Goal: Find specific page/section: Find specific page/section

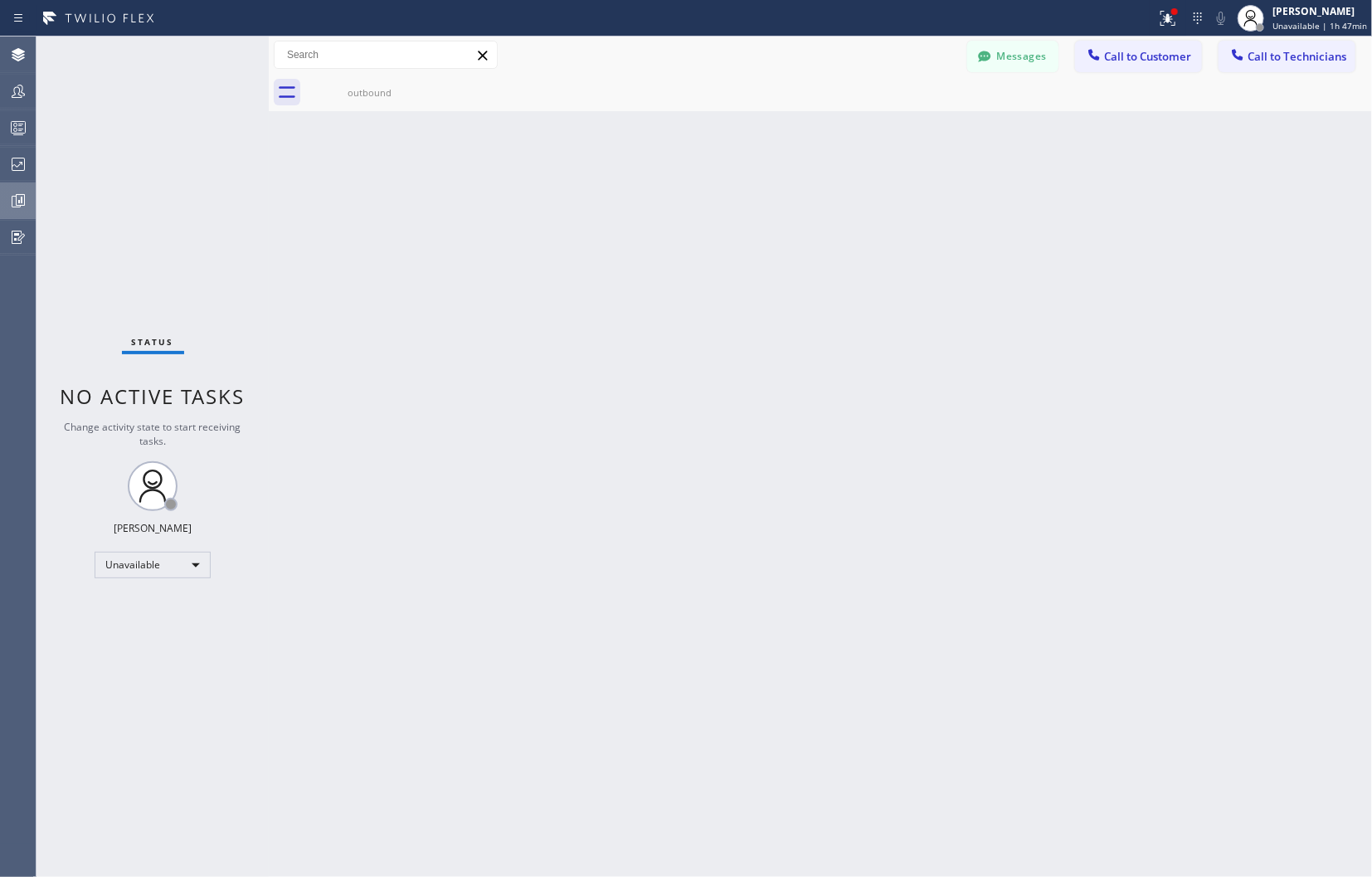
click at [18, 191] on icon at bounding box center [18, 200] width 20 height 20
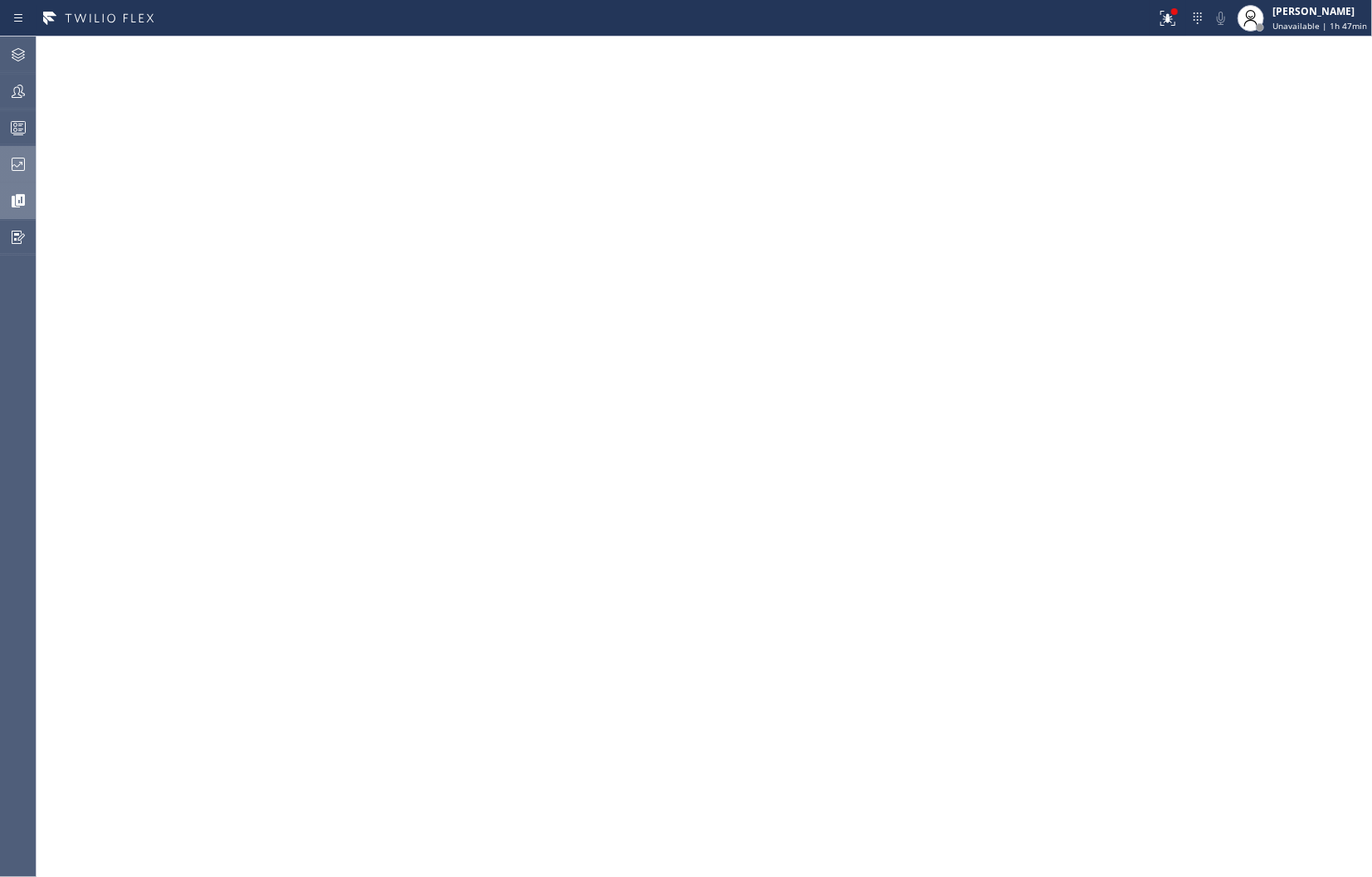
click at [21, 166] on icon at bounding box center [18, 163] width 20 height 20
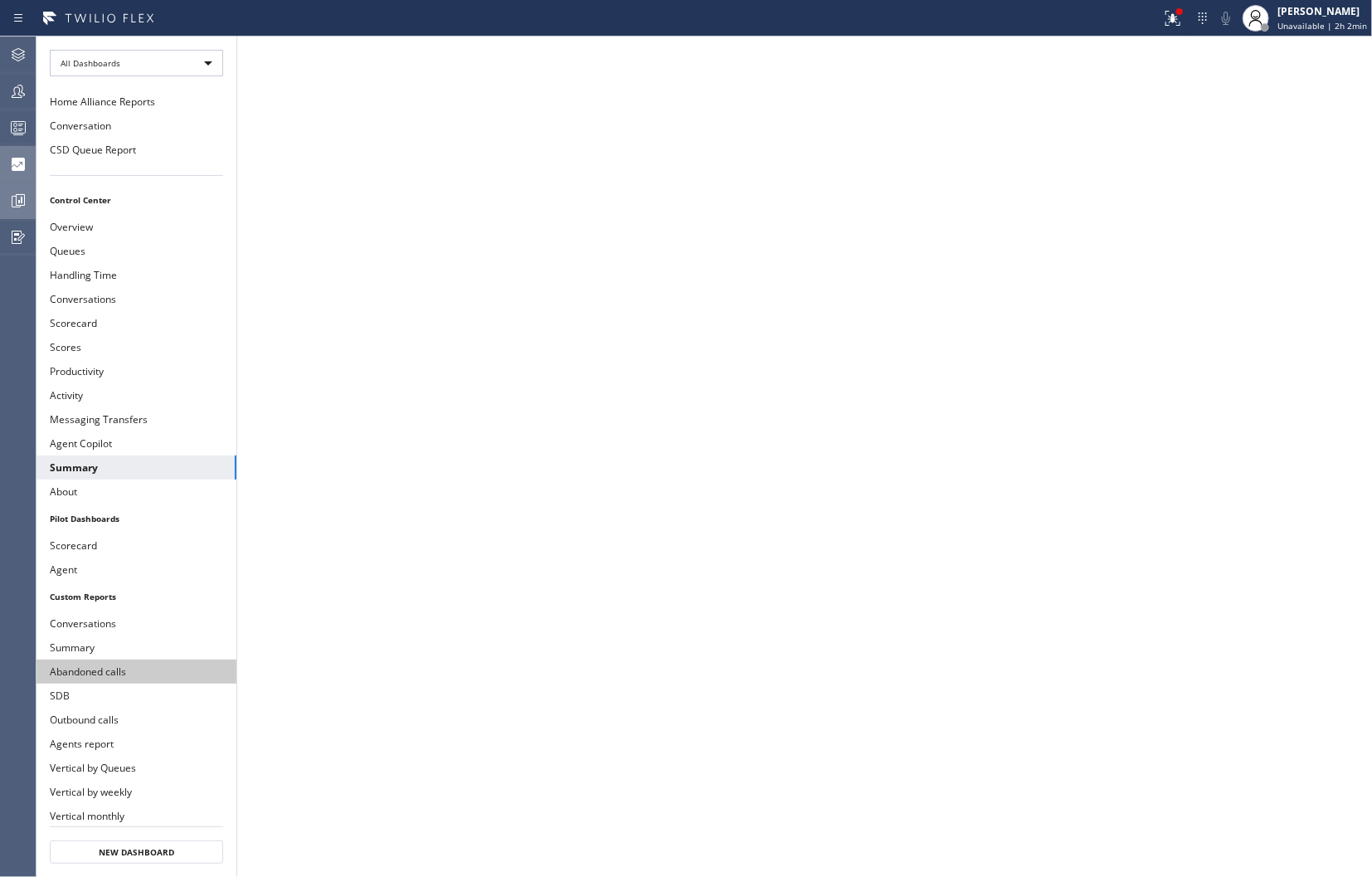
click at [79, 668] on button "Abandoned calls" at bounding box center [136, 671] width 200 height 24
